Goal: Information Seeking & Learning: Learn about a topic

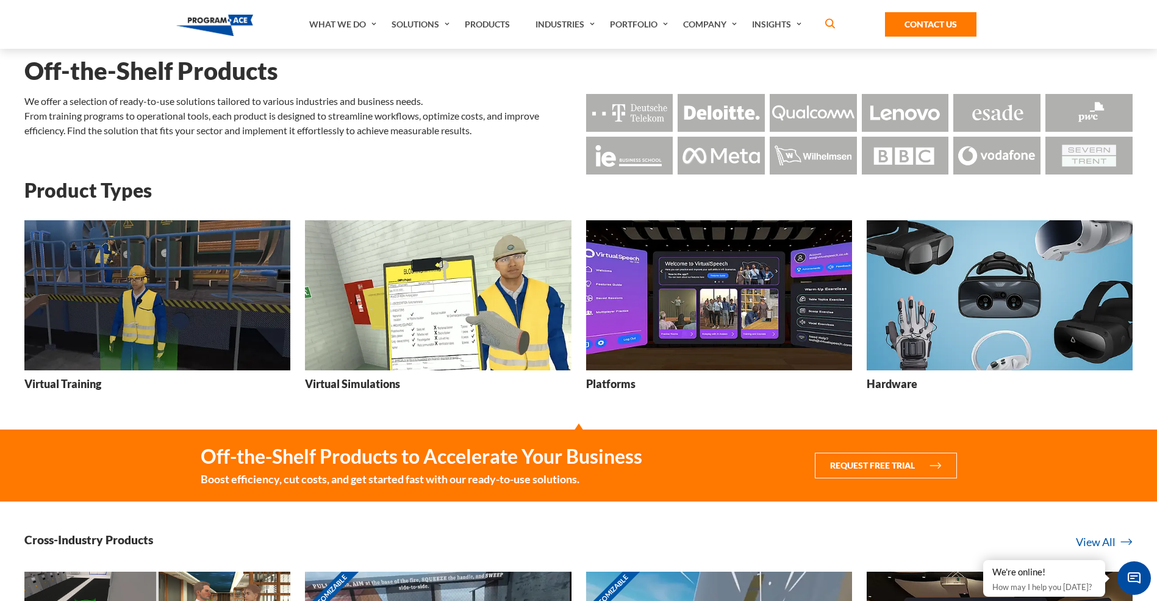
scroll to position [61, 0]
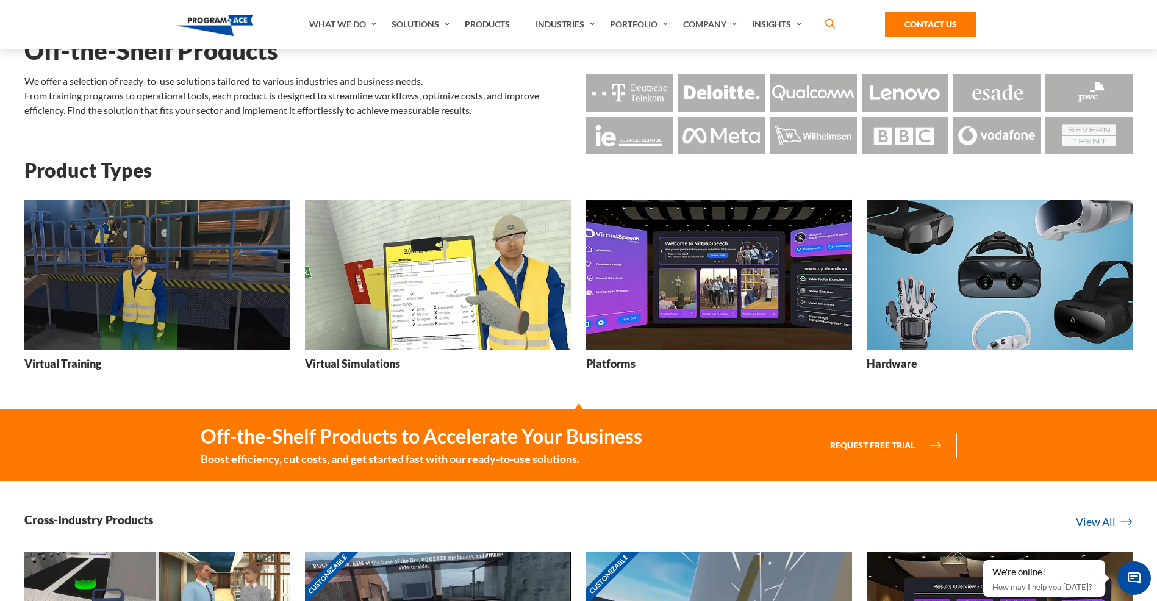
click at [137, 268] on img at bounding box center [157, 274] width 266 height 149
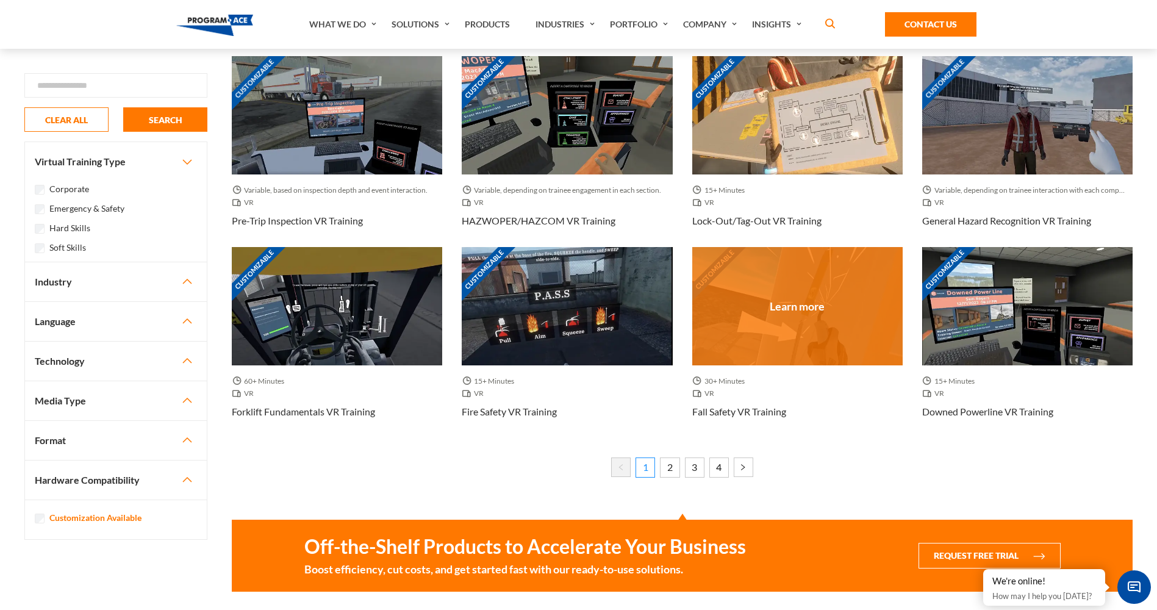
scroll to position [671, 0]
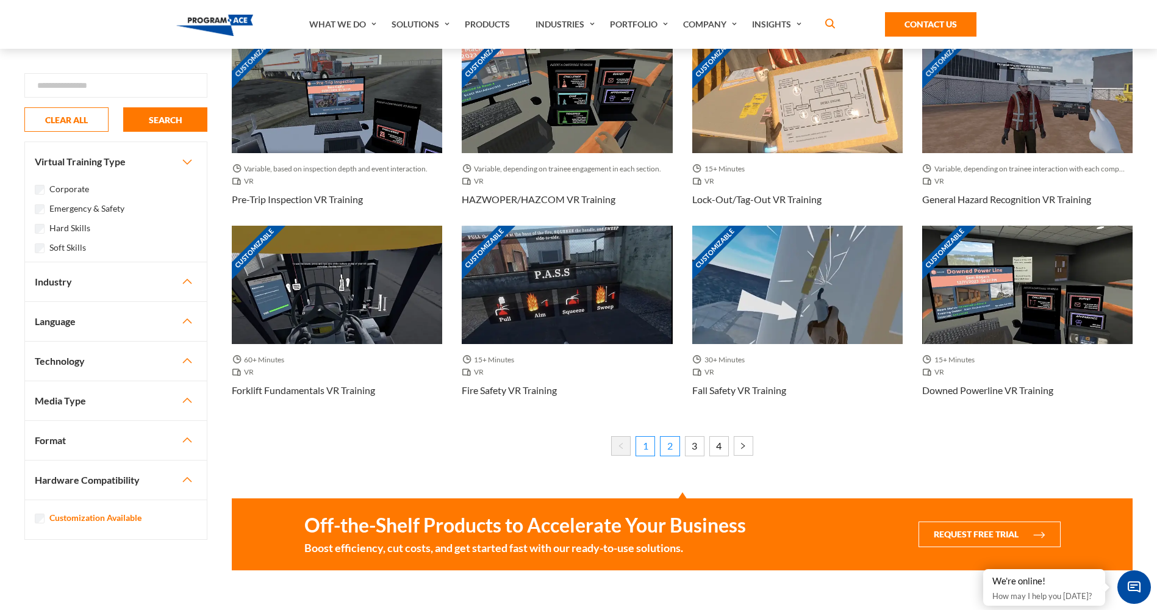
click at [667, 448] on link "2" at bounding box center [670, 446] width 20 height 20
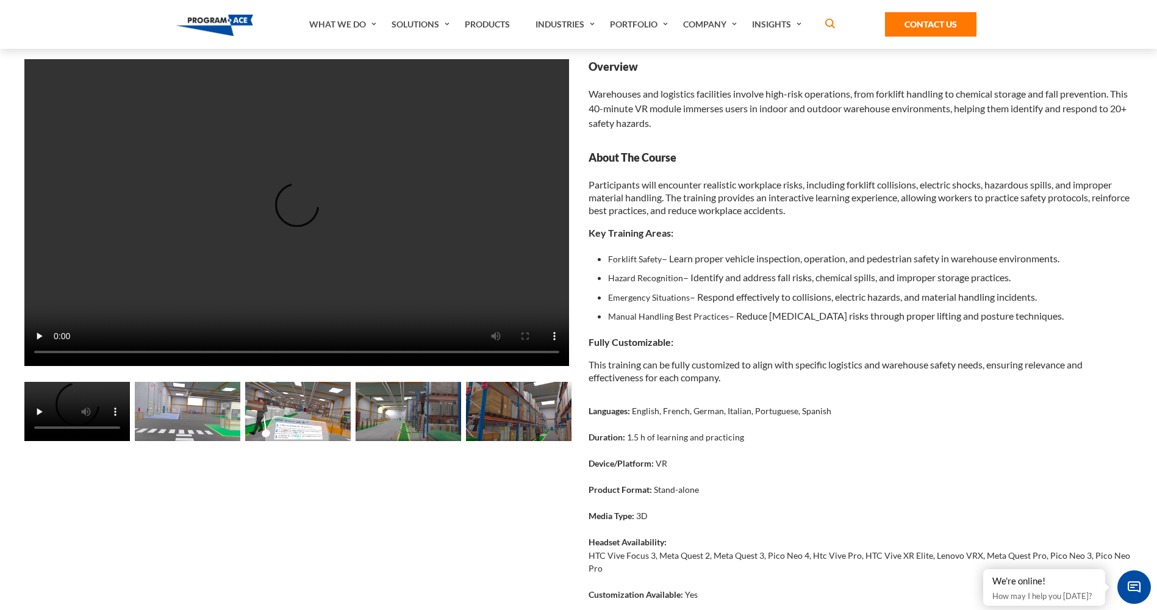
scroll to position [122, 0]
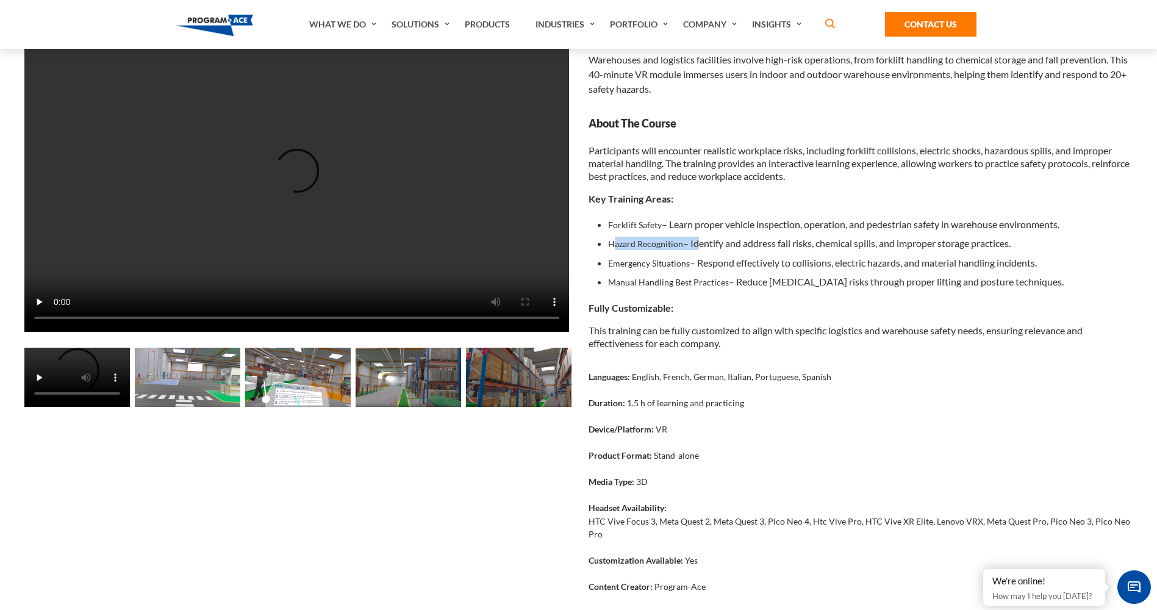
drag, startPoint x: 615, startPoint y: 244, endPoint x: 695, endPoint y: 243, distance: 79.9
click at [695, 243] on li "Hazard Recognition – Identify and address fall risks, chemical spills, and impr…" at bounding box center [870, 244] width 525 height 20
drag, startPoint x: 695, startPoint y: 243, endPoint x: 662, endPoint y: 274, distance: 45.3
click at [658, 259] on strong "Emergency Situations" at bounding box center [649, 263] width 82 height 10
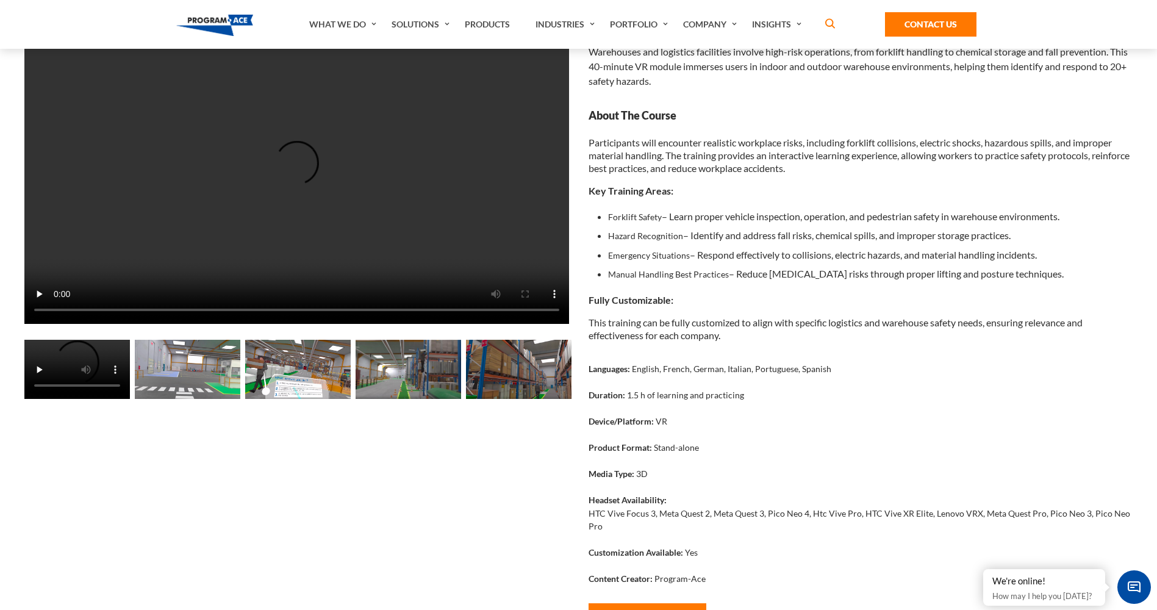
scroll to position [0, 0]
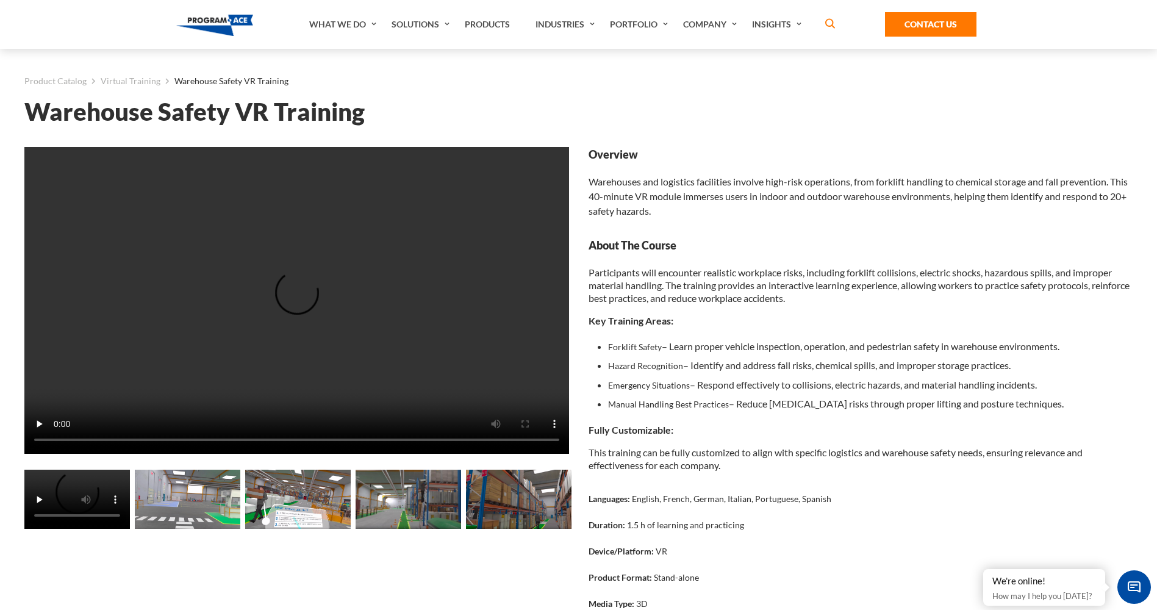
drag, startPoint x: 919, startPoint y: 196, endPoint x: 1121, endPoint y: 206, distance: 202.1
click at [1121, 206] on div "Overview Warehouses and logistics facilities involve high-risk operations, from…" at bounding box center [861, 182] width 545 height 71
drag, startPoint x: 1121, startPoint y: 206, endPoint x: 917, endPoint y: 241, distance: 206.6
click at [945, 208] on div "Overview Warehouses and logistics facilities involve high-risk operations, from…" at bounding box center [861, 182] width 545 height 71
click at [845, 365] on li "Hazard Recognition – Identify and address fall risks, chemical spills, and impr…" at bounding box center [870, 366] width 525 height 20
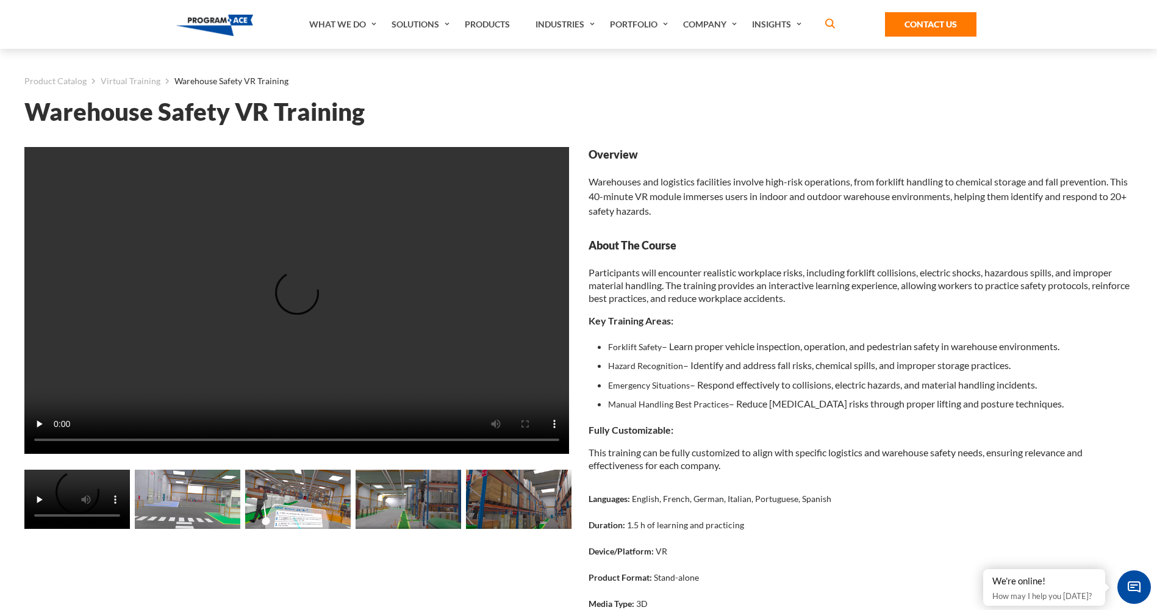
drag, startPoint x: 614, startPoint y: 193, endPoint x: 681, endPoint y: 208, distance: 68.7
click at [681, 208] on div "Overview Warehouses and logistics facilities involve high-risk operations, from…" at bounding box center [861, 182] width 545 height 71
copy div "40-minute VR module immerses users in indoor and outdoor warehouse environments…"
click at [696, 287] on p "Participants will encounter realistic workplace risks, including forklift colli…" at bounding box center [861, 285] width 545 height 38
